Goal: Task Accomplishment & Management: Manage account settings

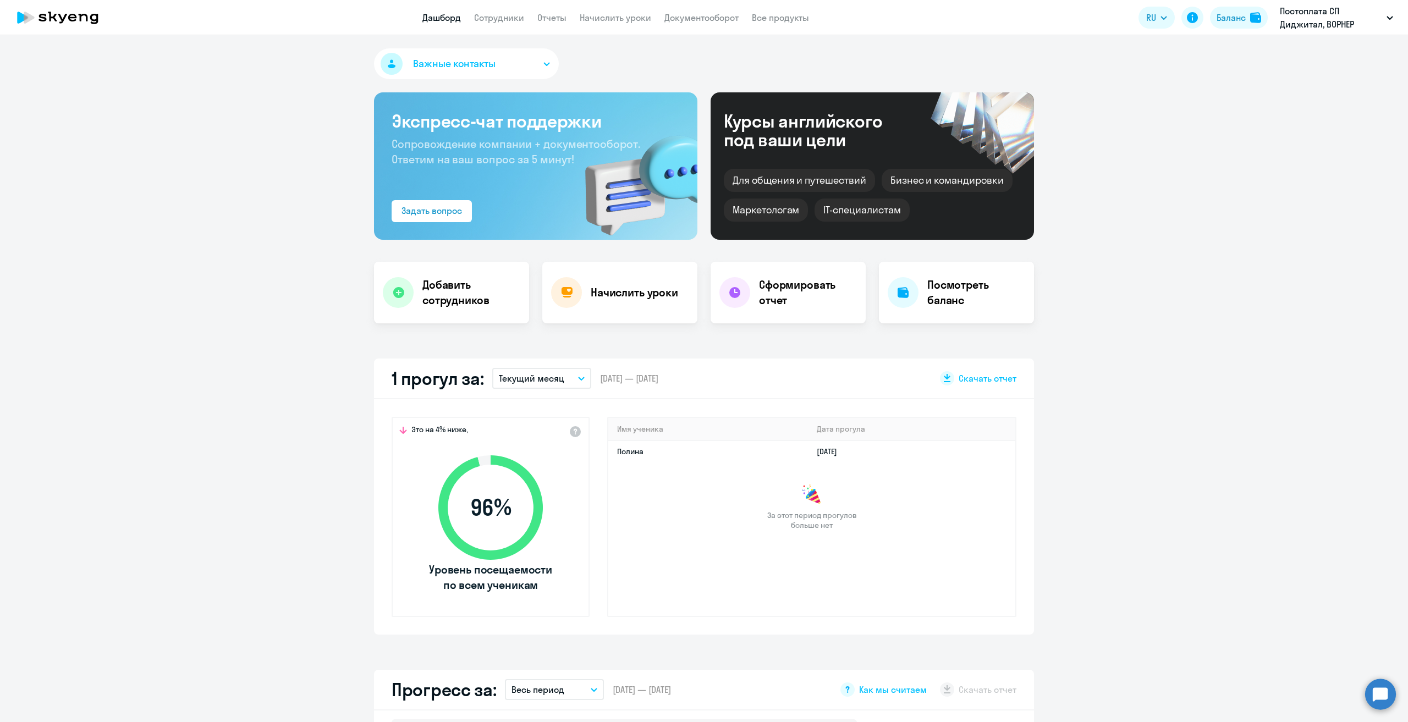
select select "30"
click at [619, 21] on link "Начислить уроки" at bounding box center [616, 17] width 72 height 11
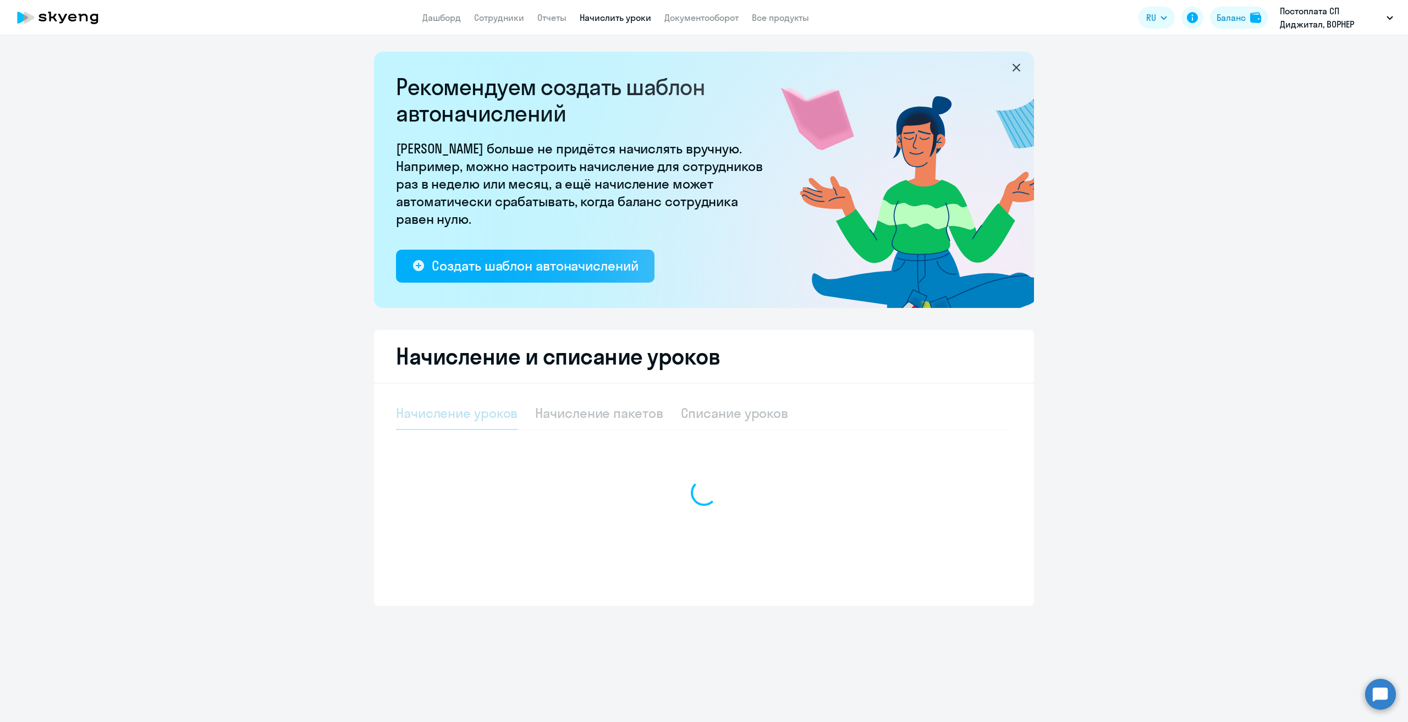
select select "10"
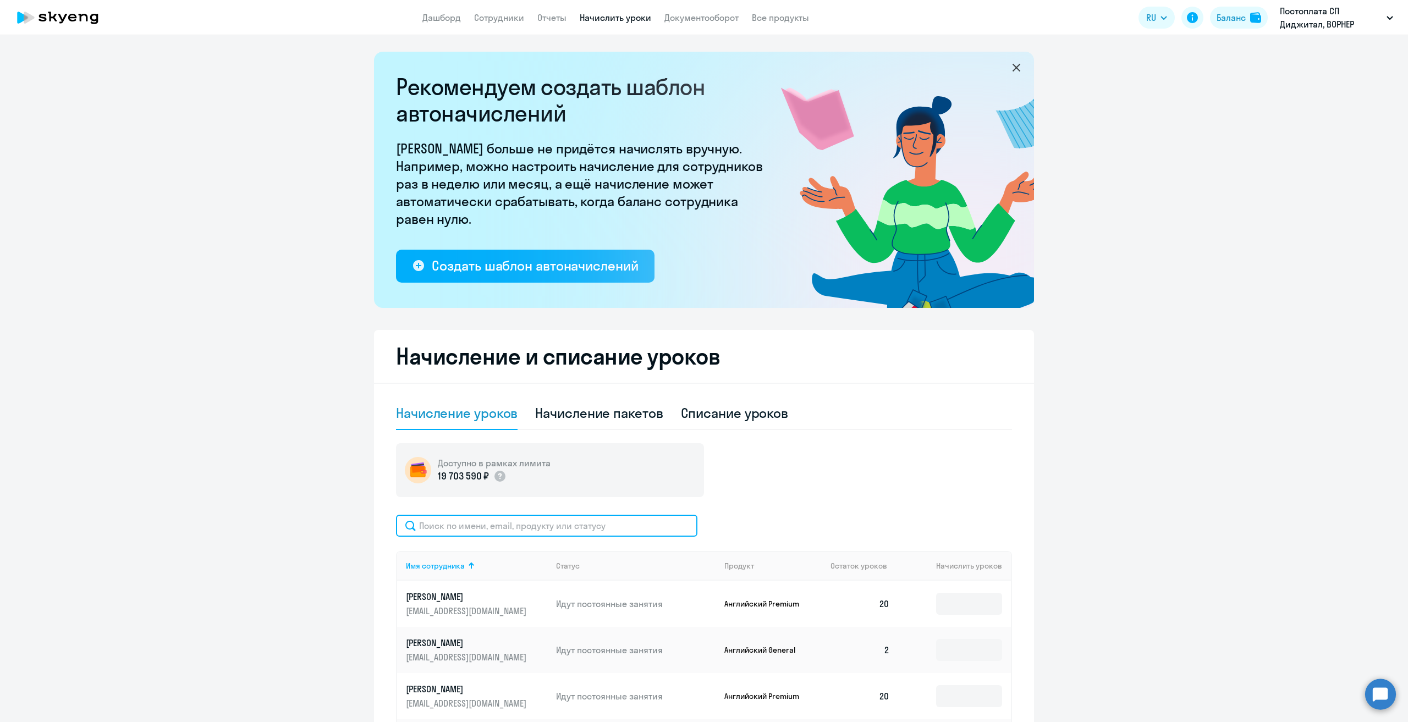
click at [573, 529] on input "text" at bounding box center [546, 526] width 301 height 22
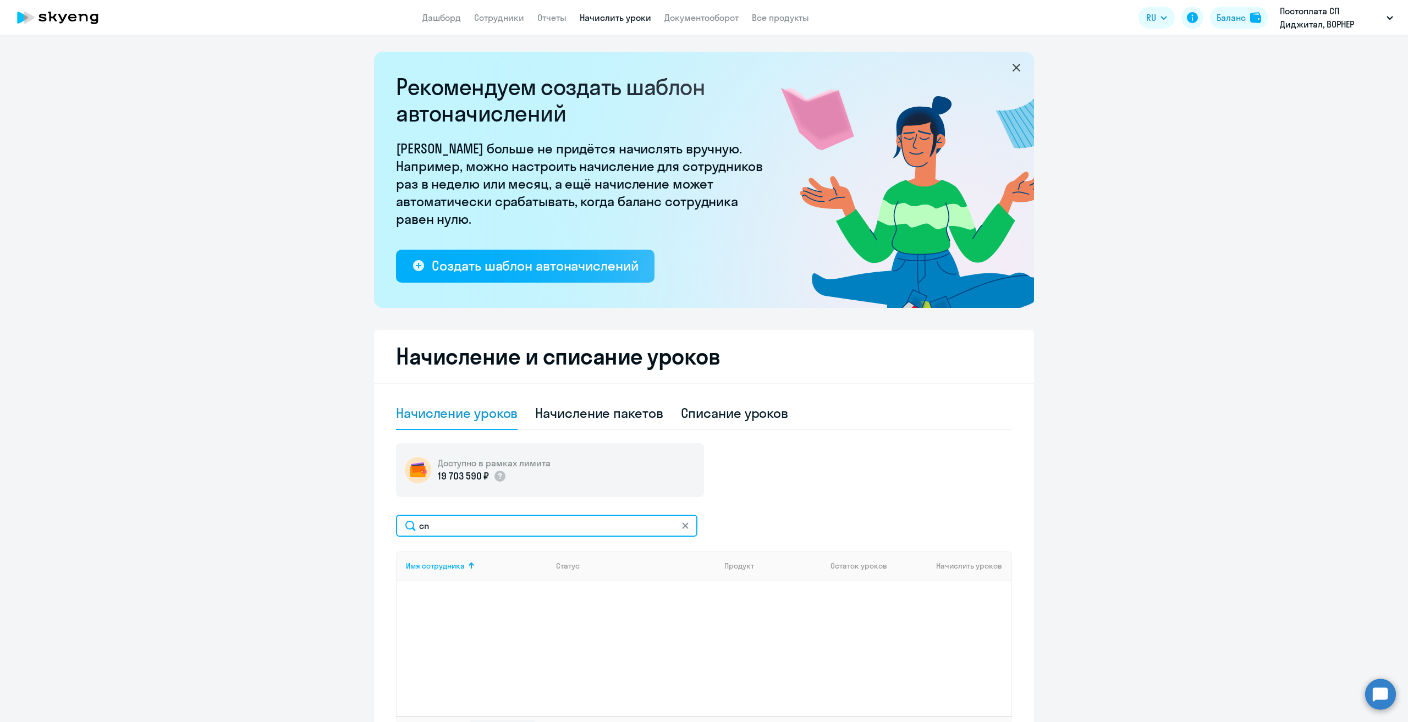
type input "c"
click at [534, 530] on input "столя" at bounding box center [546, 526] width 301 height 22
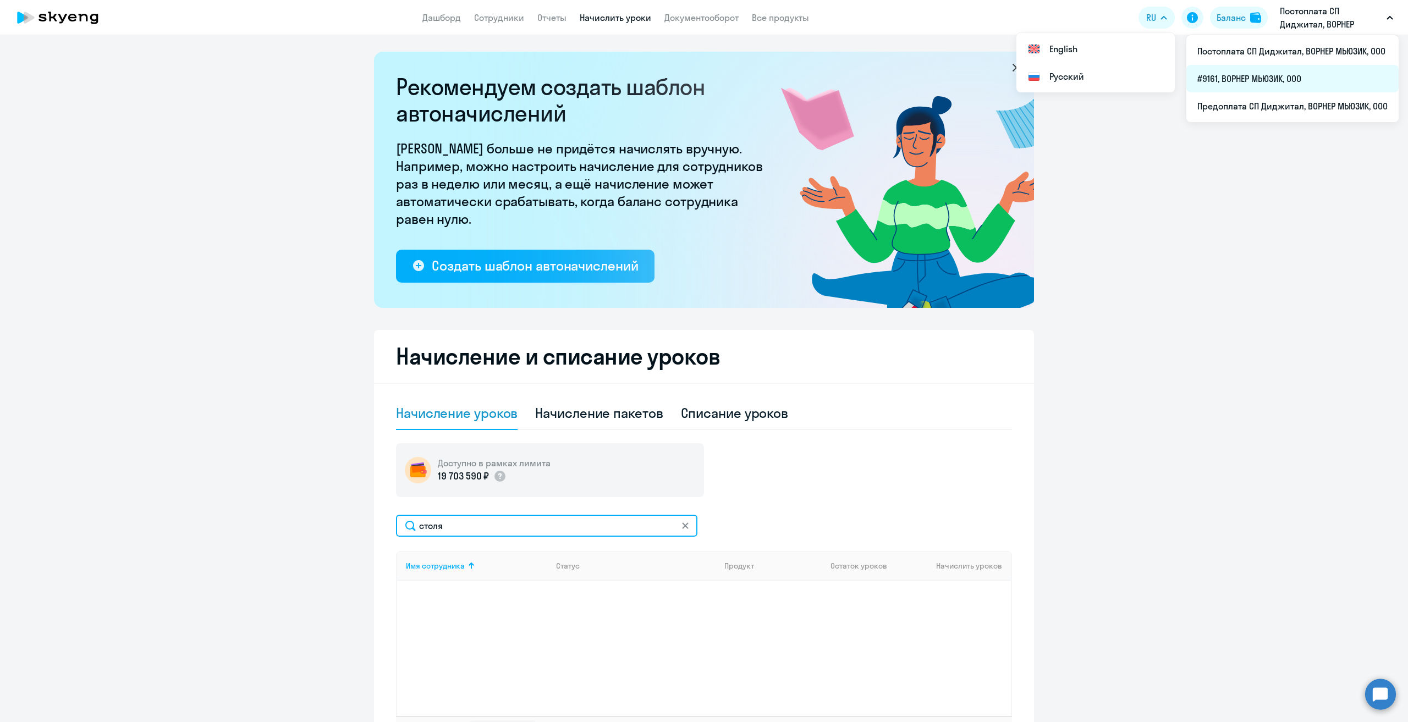
type input "столя"
click at [1301, 75] on li "#9161, ВОРНЕР МЬЮЗИК, ООО" at bounding box center [1293, 79] width 212 height 28
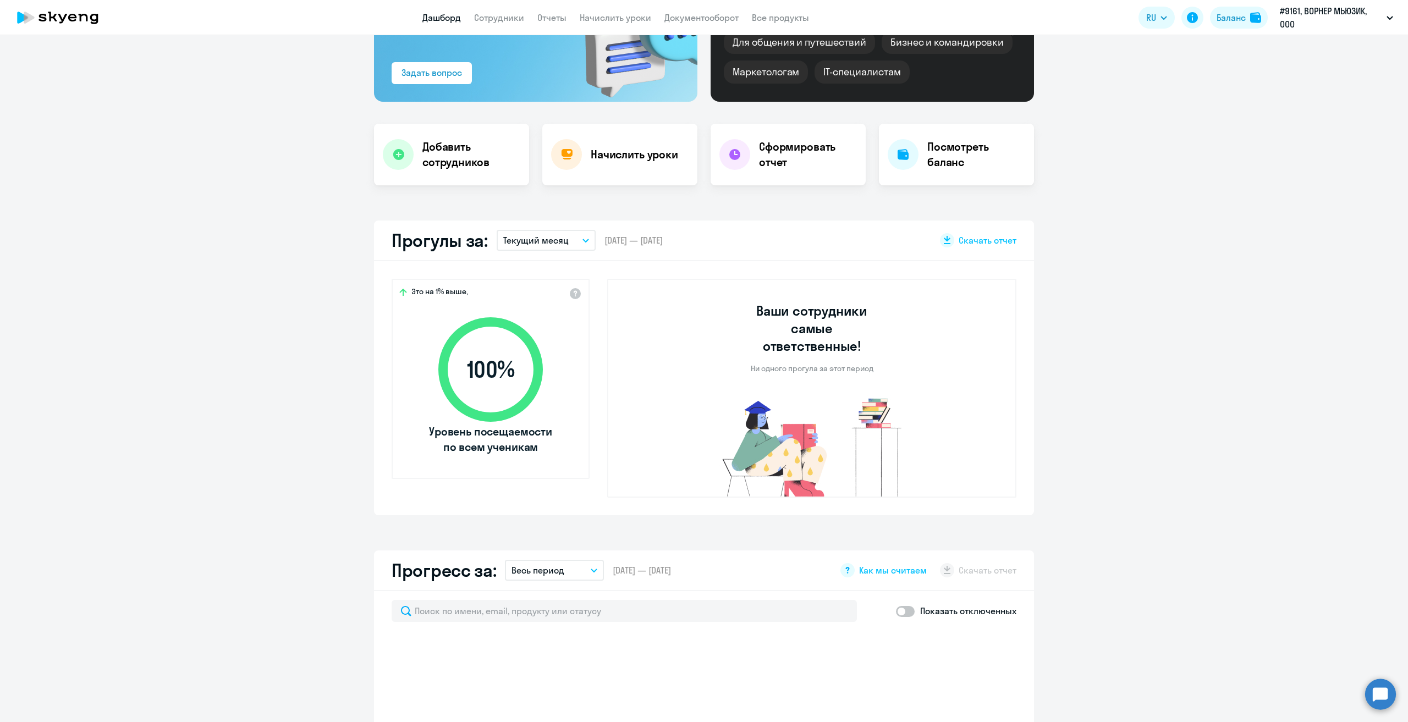
scroll to position [275, 0]
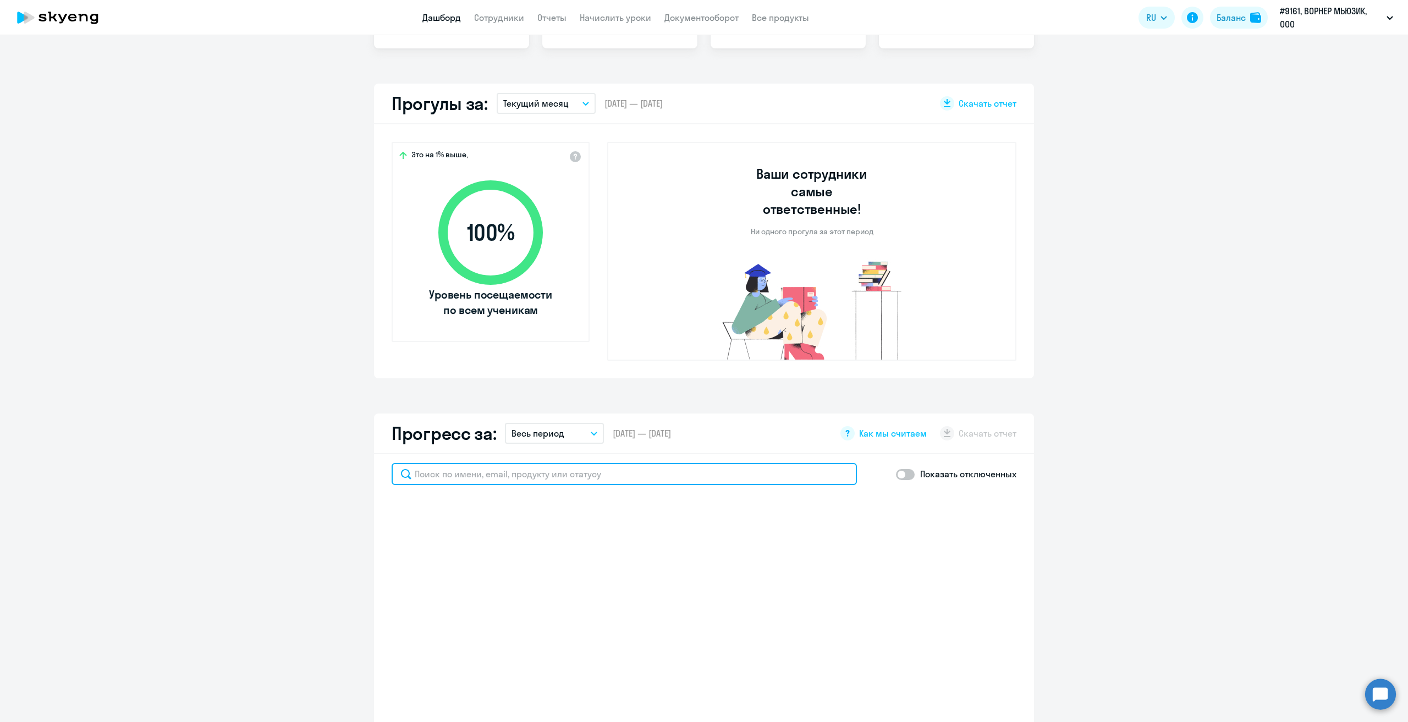
click at [546, 464] on input "text" at bounding box center [624, 474] width 465 height 22
type input "столя"
select select "30"
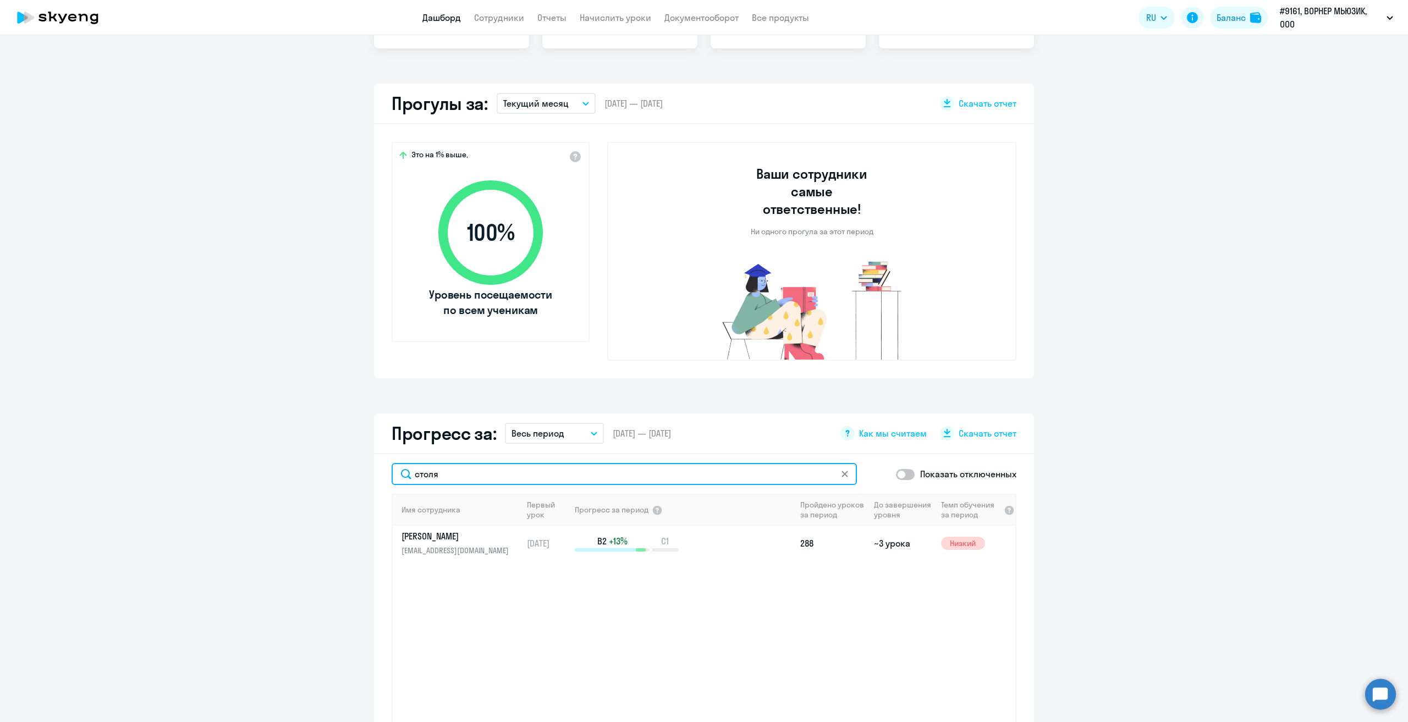
type input "столя"
click at [603, 11] on app-menu-item-link "Начислить уроки" at bounding box center [616, 18] width 72 height 14
click at [616, 23] on link "Начислить уроки" at bounding box center [616, 17] width 72 height 11
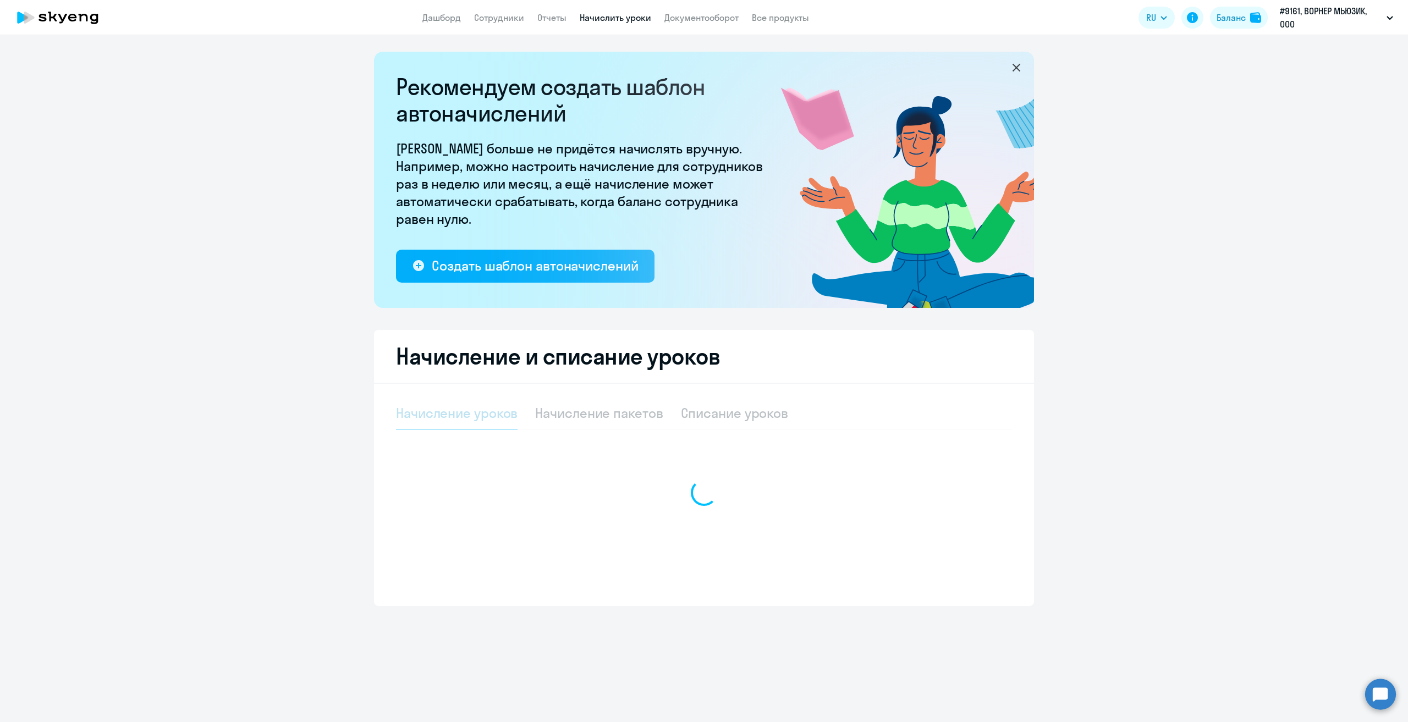
select select "10"
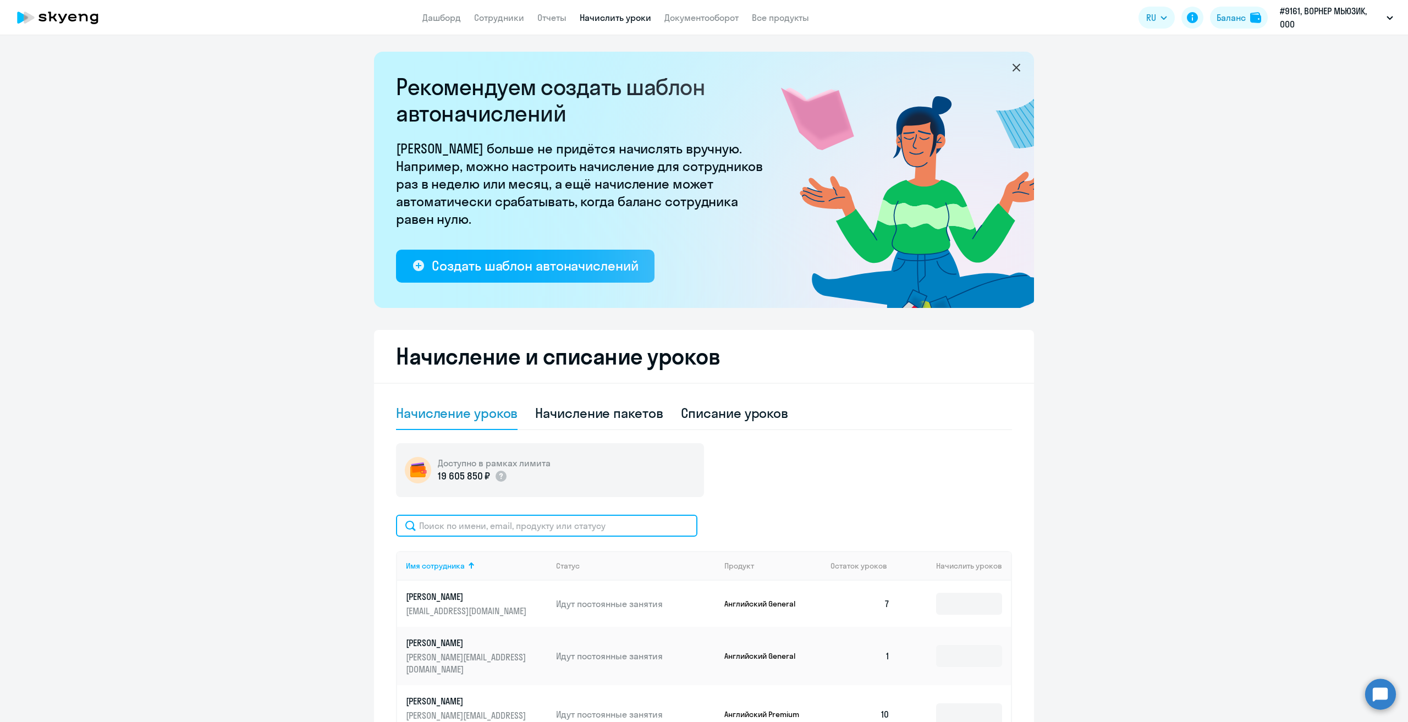
click at [517, 528] on input "text" at bounding box center [546, 526] width 301 height 22
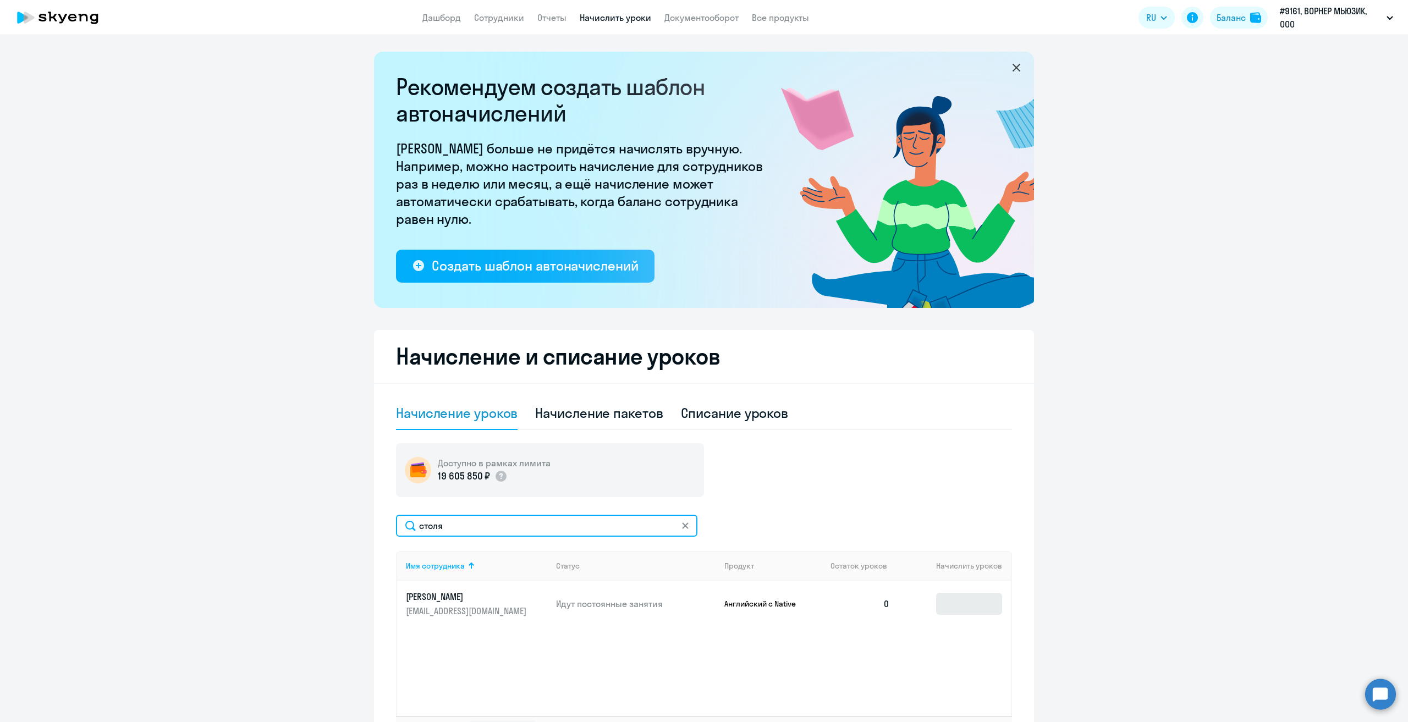
type input "столя"
click at [961, 613] on input at bounding box center [969, 604] width 66 height 22
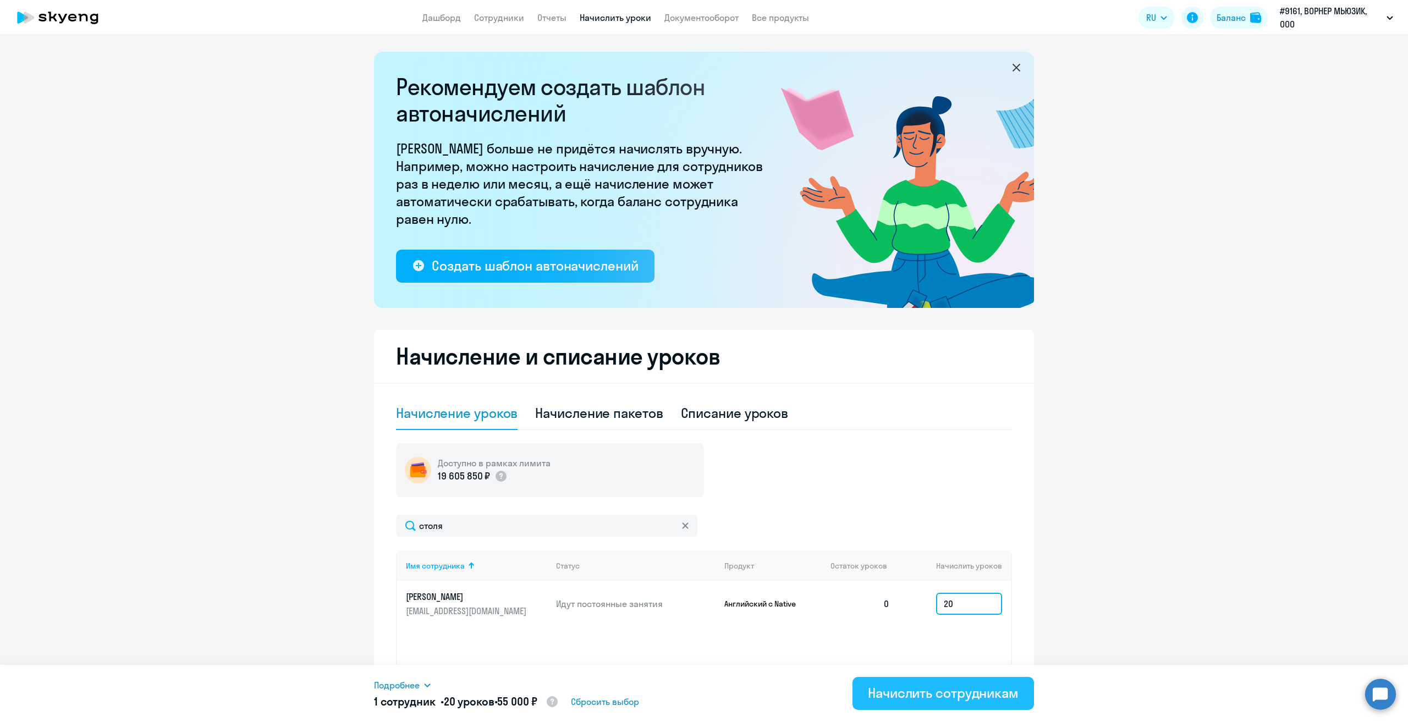
type input "20"
click at [930, 697] on div "Начислить сотрудникам" at bounding box center [943, 693] width 151 height 18
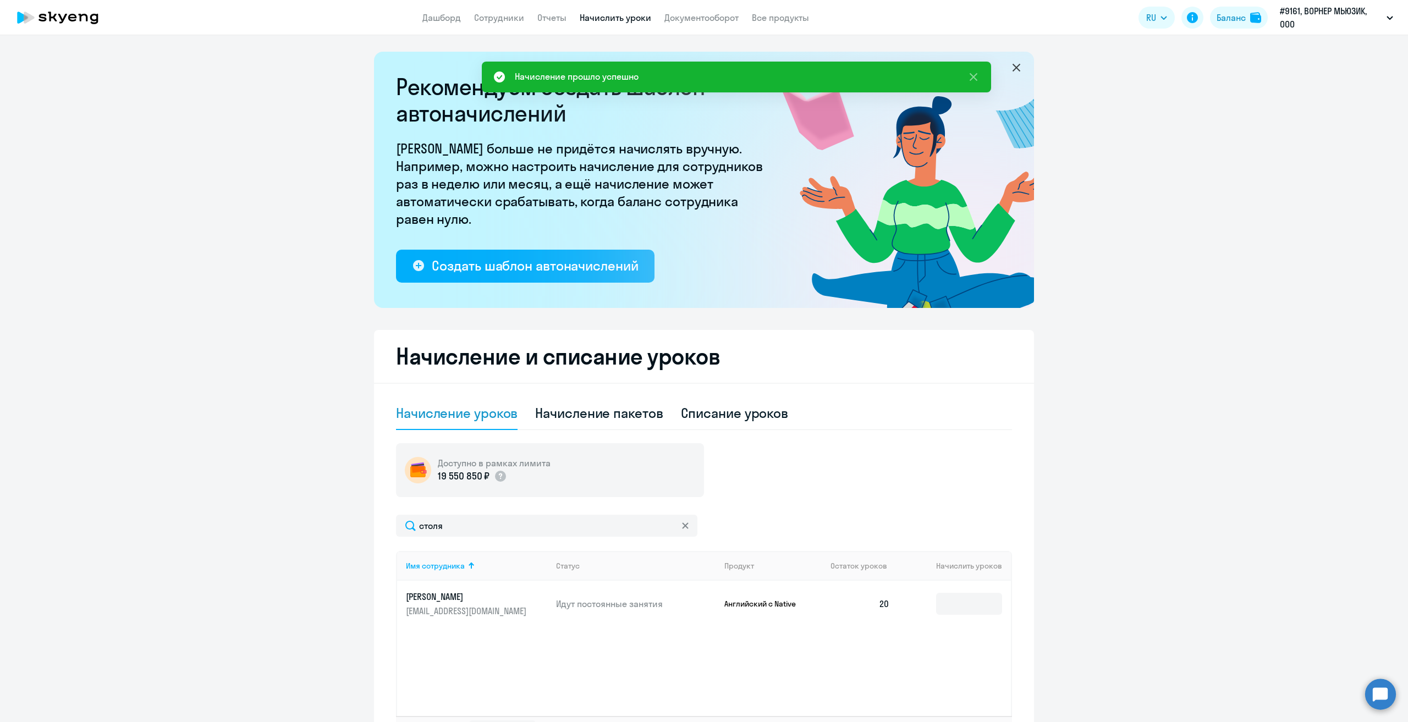
click at [684, 526] on svg-icon at bounding box center [685, 526] width 9 height 9
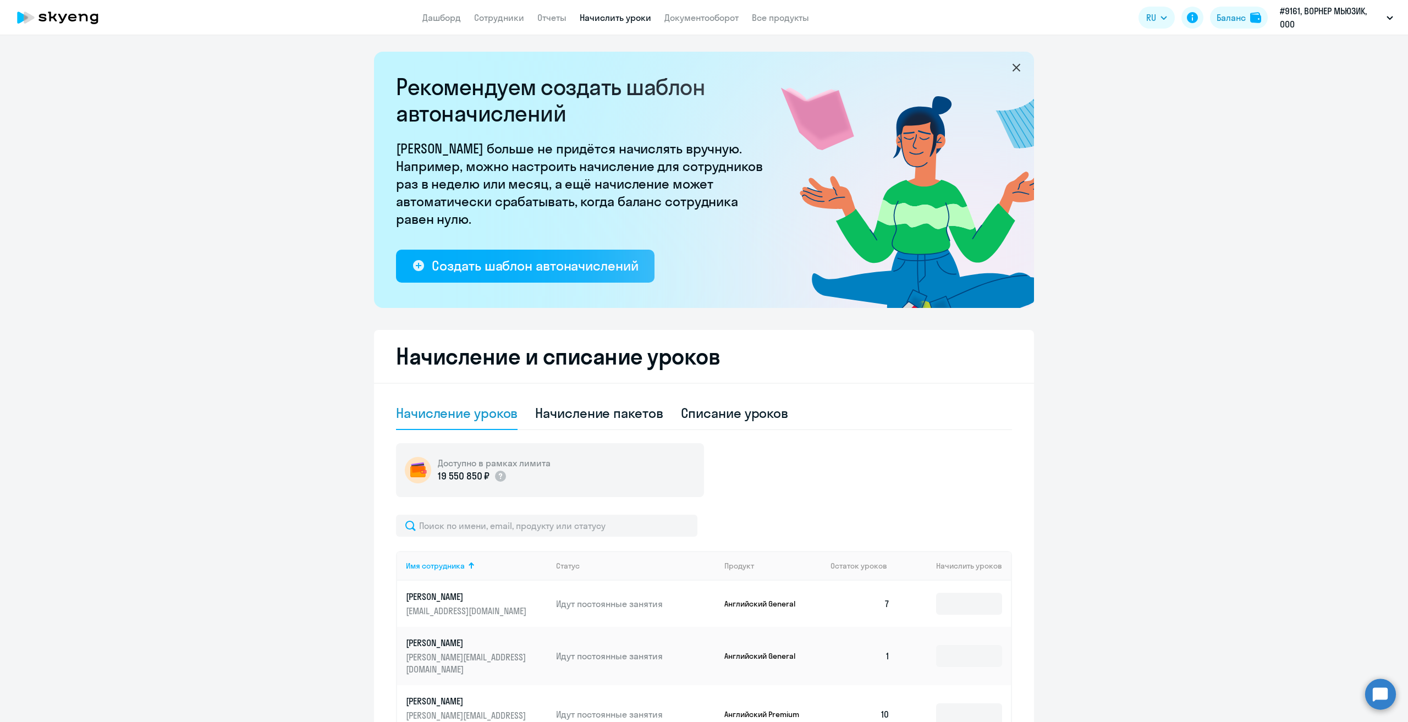
drag, startPoint x: 1352, startPoint y: 335, endPoint x: 1408, endPoint y: 68, distance: 273.1
click at [1353, 331] on ng-component "Рекомендуем создать шаблон автоначислений Уроки больше не придётся начислять вр…" at bounding box center [704, 577] width 1408 height 1050
click at [51, 19] on icon at bounding box center [57, 18] width 97 height 28
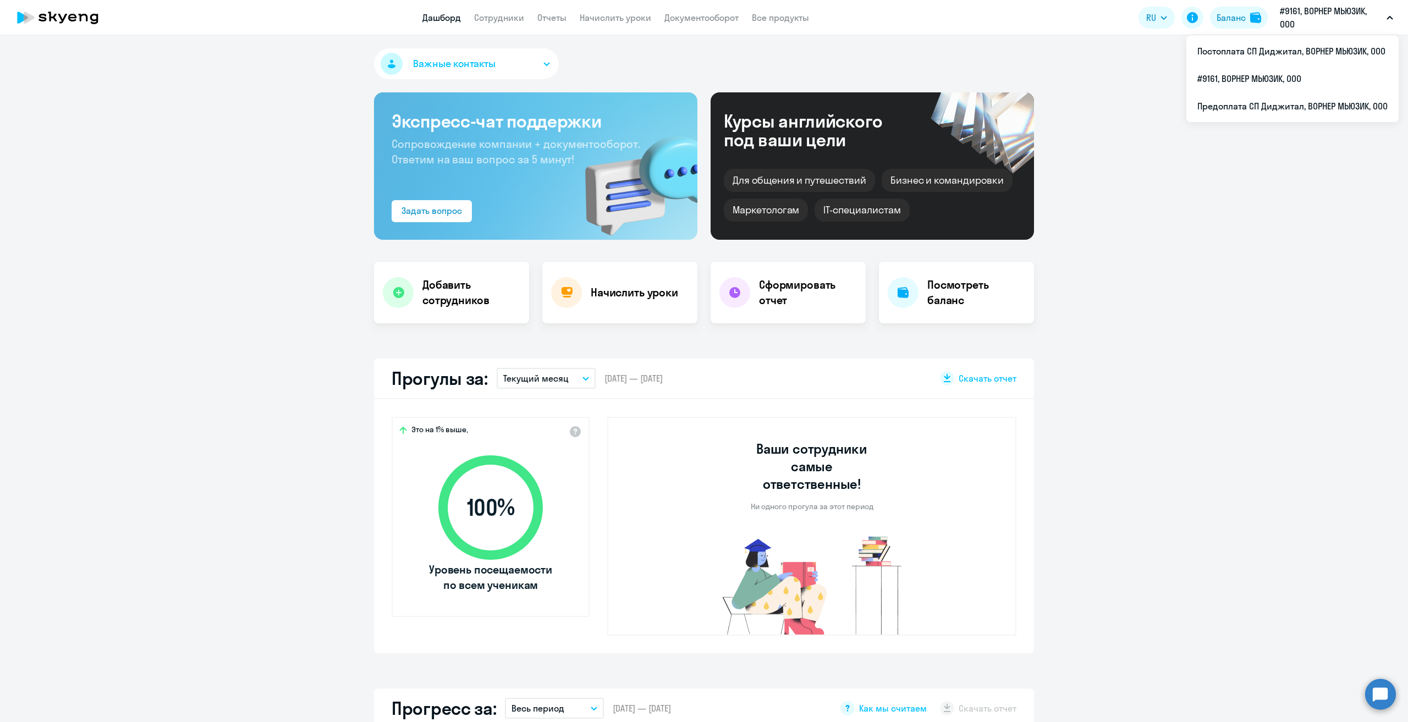
click at [82, 12] on icon at bounding box center [57, 18] width 97 height 28
click at [782, 20] on link "Все продукты" at bounding box center [780, 17] width 57 height 11
